Goal: Transaction & Acquisition: Subscribe to service/newsletter

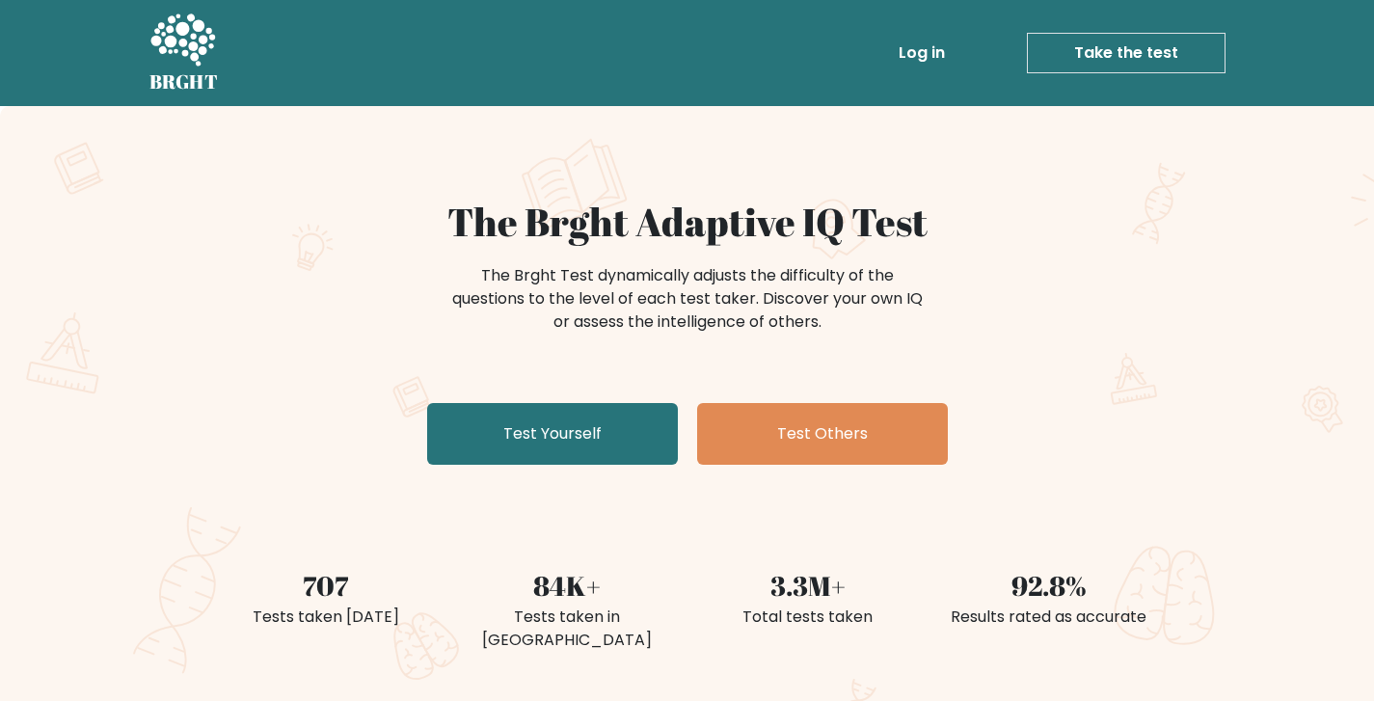
click at [941, 45] on link "Log in" at bounding box center [922, 53] width 62 height 39
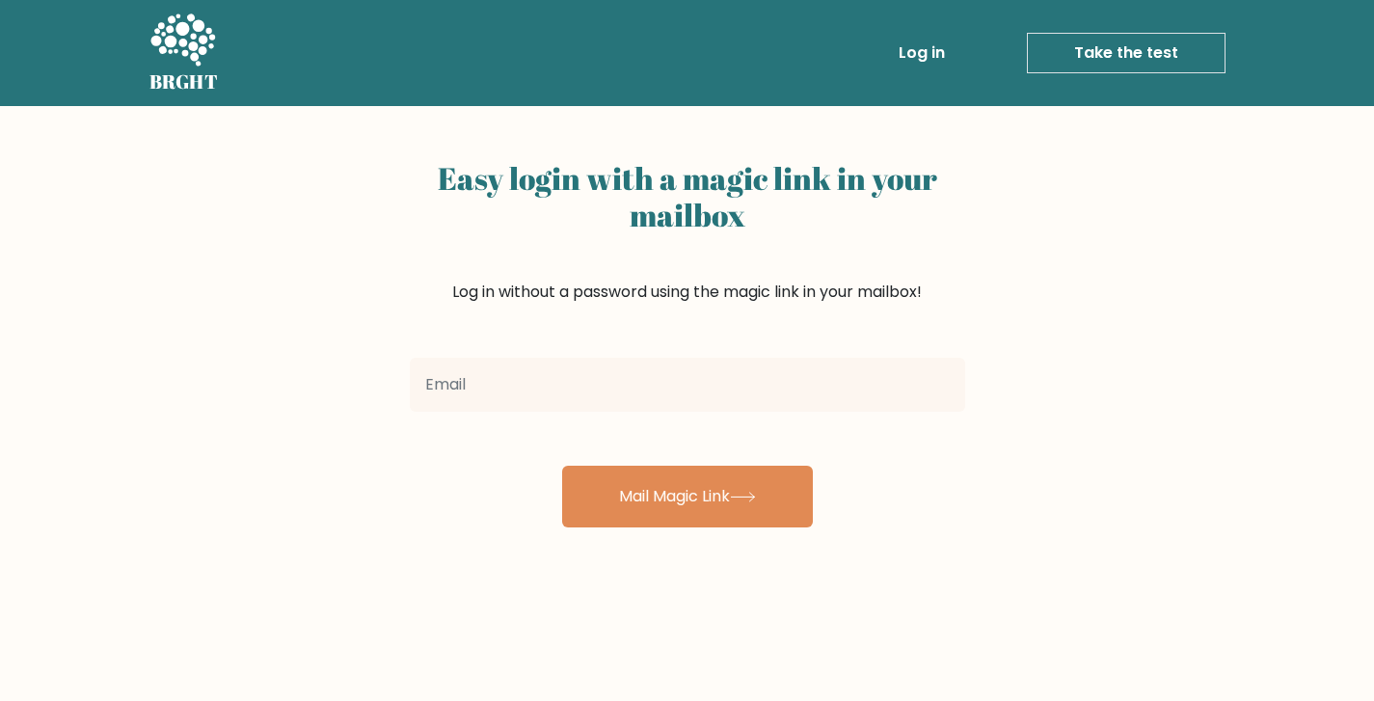
click at [628, 383] on input "email" at bounding box center [687, 385] width 555 height 54
type input "ashtonryanmccormick123@gmail.com"
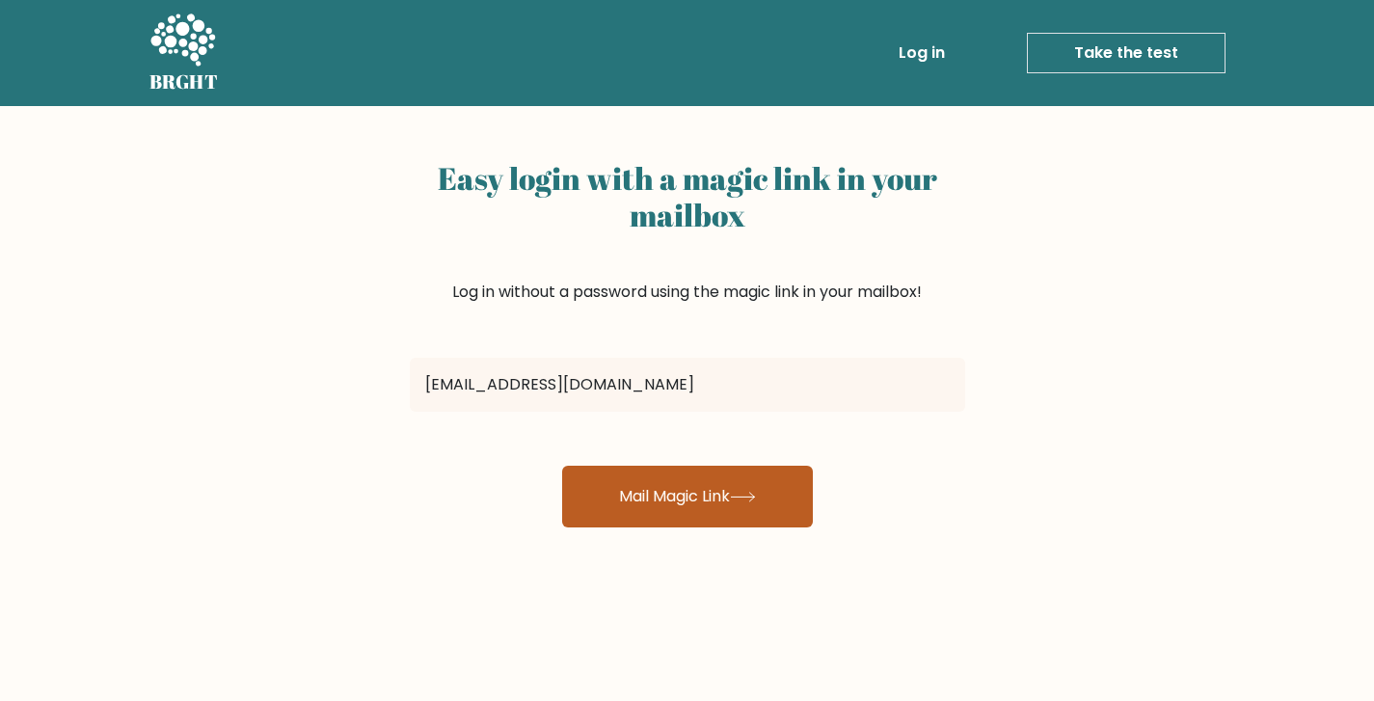
click at [700, 481] on button "Mail Magic Link" at bounding box center [687, 497] width 251 height 62
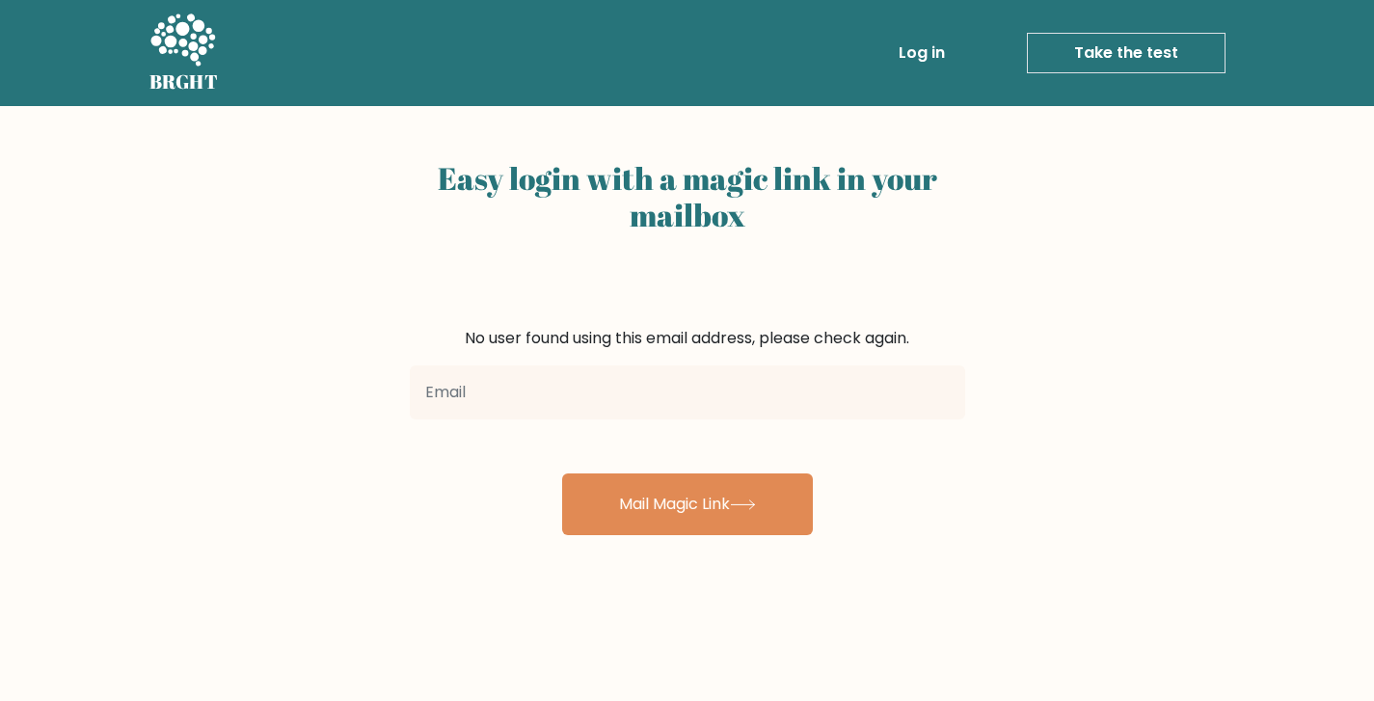
click at [193, 60] on icon at bounding box center [182, 39] width 65 height 52
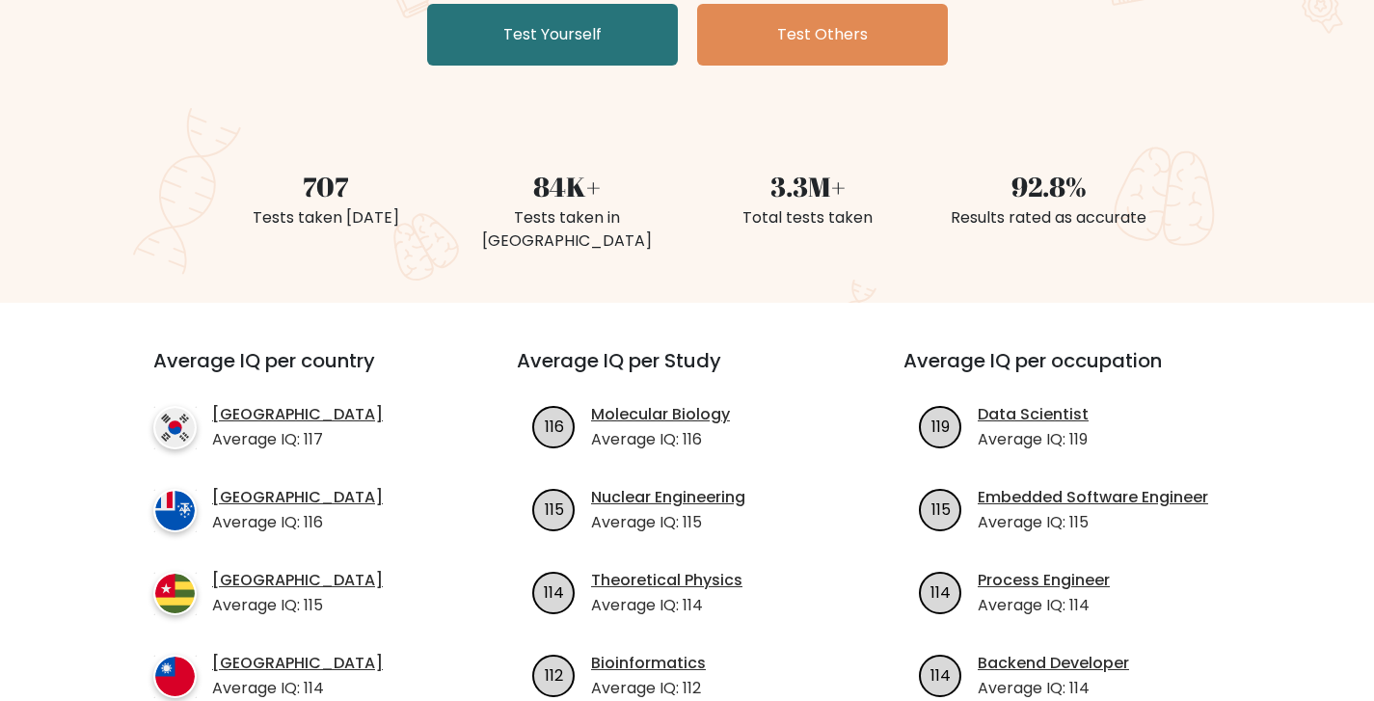
scroll to position [97, 0]
